Goal: Browse casually

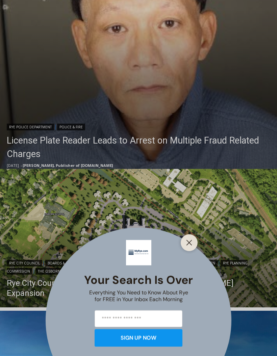
scroll to position [245, 0]
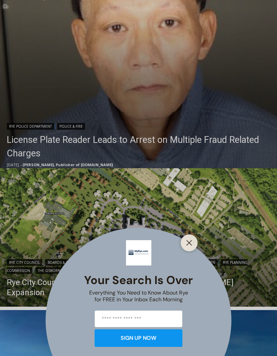
click at [190, 248] on button "Close" at bounding box center [188, 242] width 9 height 9
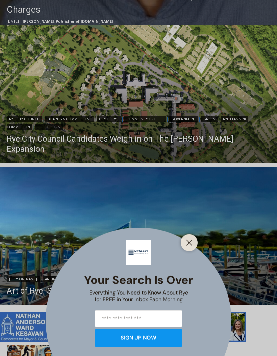
scroll to position [389, 0]
click at [191, 245] on line "Close" at bounding box center [189, 243] width 5 height 5
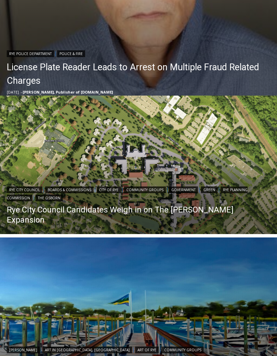
scroll to position [318, 0]
